Goal: Information Seeking & Learning: Learn about a topic

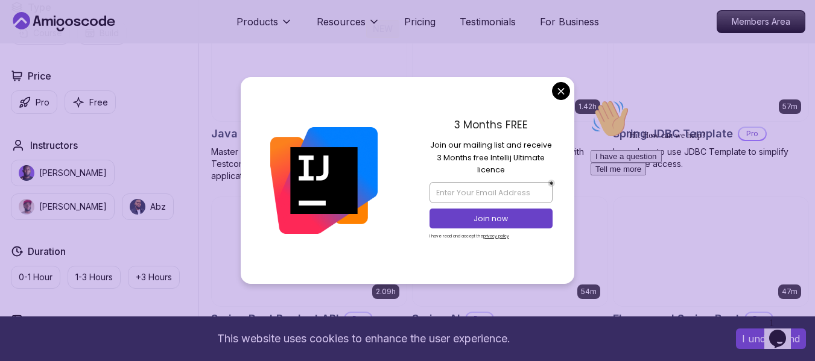
scroll to position [727, 0]
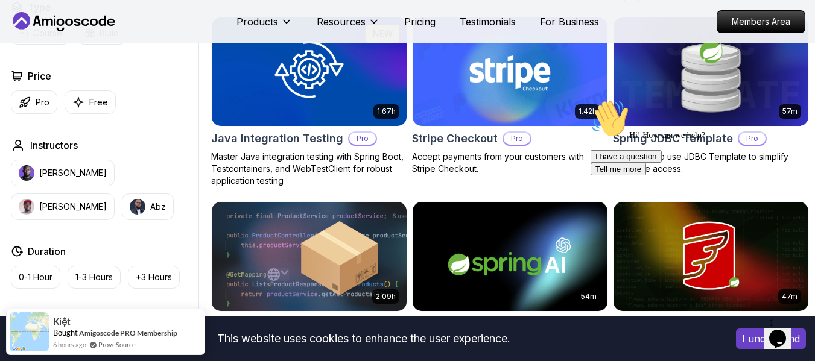
click at [564, 85] on body "This website uses cookies to enhance the user experience. I understand Products…" at bounding box center [407, 238] width 815 height 1930
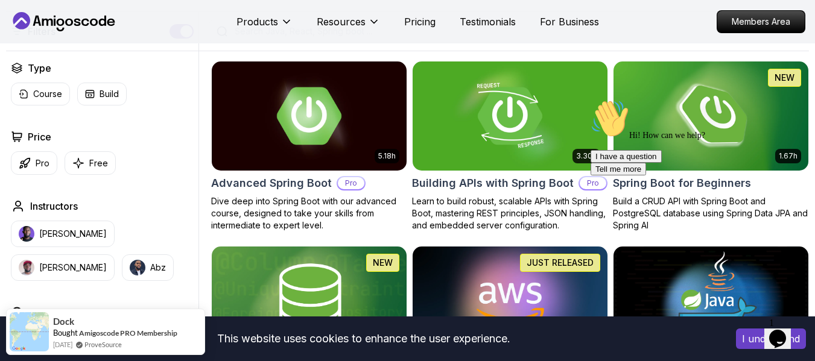
scroll to position [300, 0]
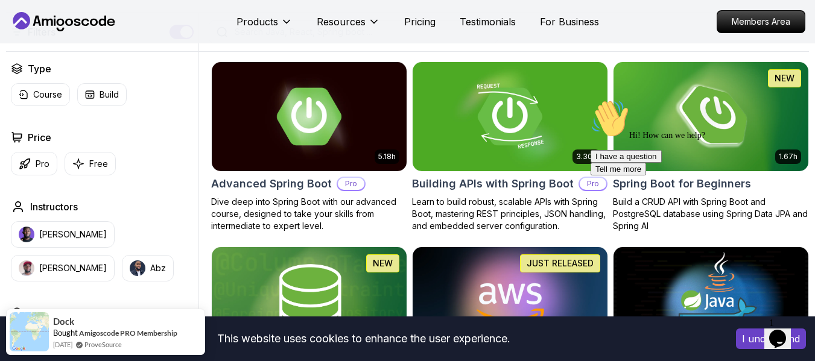
click at [722, 100] on div "Hi! How can we help? I have a question Tell me more" at bounding box center [698, 138] width 217 height 76
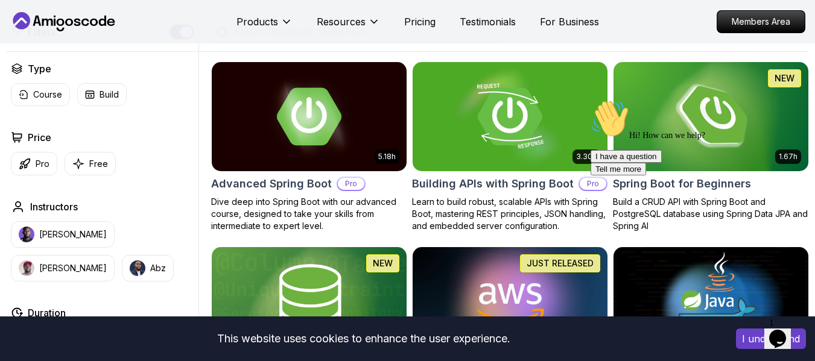
click at [678, 130] on div "Hi! How can we help? I have a question Tell me more" at bounding box center [698, 138] width 217 height 76
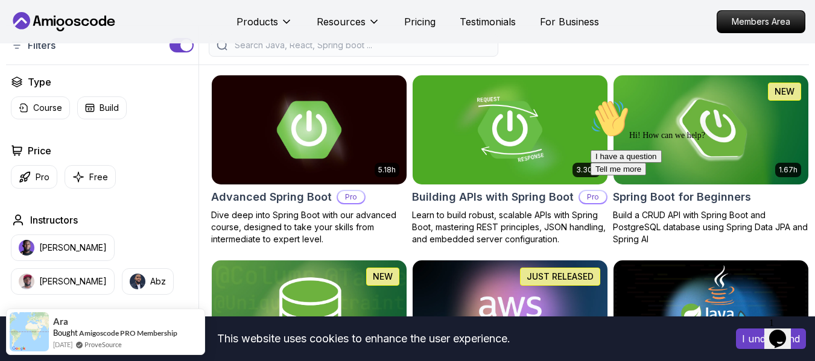
scroll to position [288, 0]
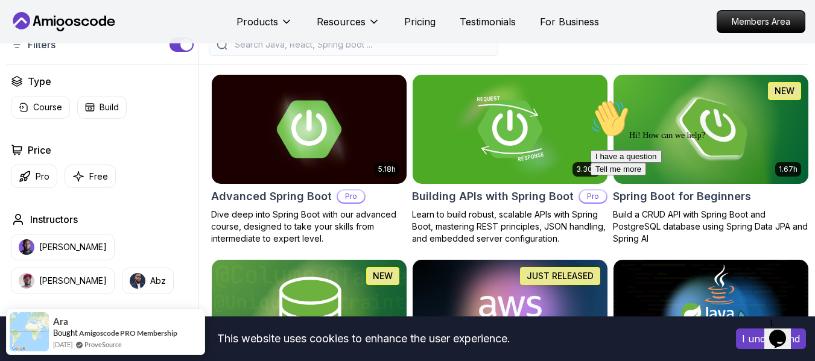
click at [590, 100] on icon "Chat attention grabber" at bounding box center [590, 100] width 0 height 0
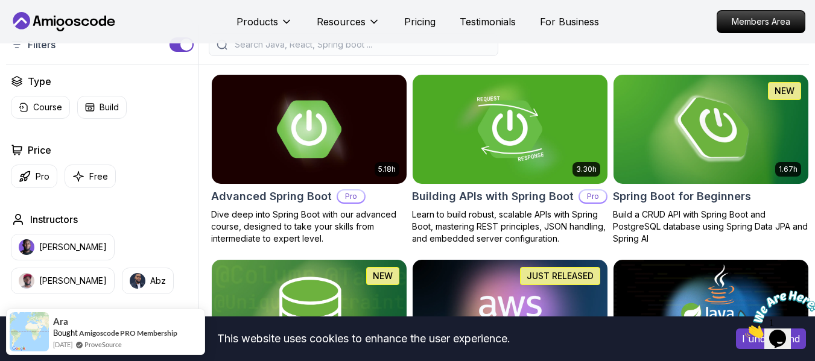
click at [745, 140] on img at bounding box center [711, 129] width 204 height 115
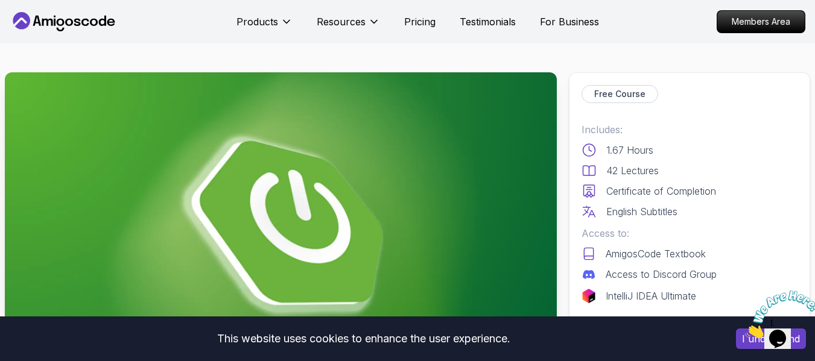
drag, startPoint x: 745, startPoint y: 140, endPoint x: 672, endPoint y: 64, distance: 105.8
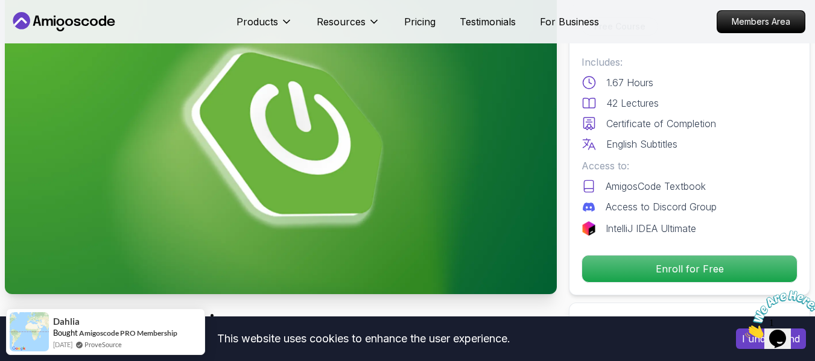
scroll to position [95, 0]
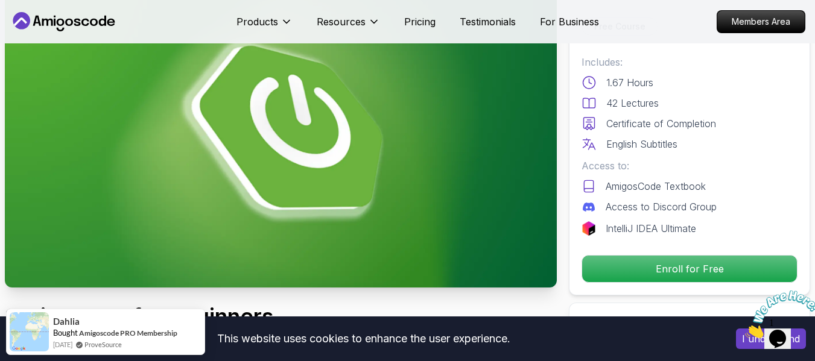
click at [745, 330] on icon "Close" at bounding box center [745, 335] width 0 height 10
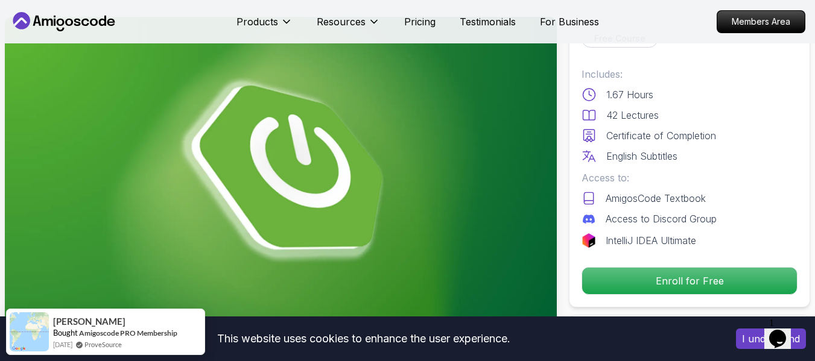
scroll to position [0, 0]
